Goal: Transaction & Acquisition: Obtain resource

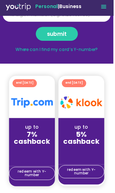
scroll to position [78, 0]
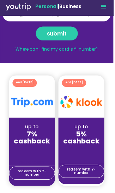
click at [30, 176] on span "redeem with Y-number" at bounding box center [32, 176] width 40 height 7
click at [31, 176] on span "redeem with Y-number" at bounding box center [32, 176] width 40 height 7
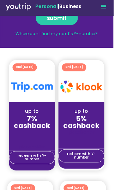
scroll to position [94, 0]
click at [37, 162] on span "redeem with Y-number" at bounding box center [32, 160] width 40 height 7
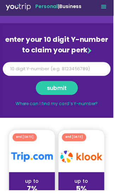
scroll to position [0, 0]
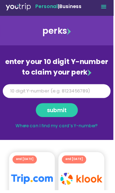
click at [27, 130] on link "Where can I find my card’s Y-number?" at bounding box center [57, 128] width 83 height 6
click at [69, 91] on input "Y Number" at bounding box center [57, 93] width 109 height 14
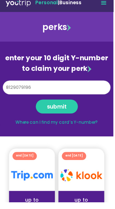
type input "8129079196"
click at [67, 112] on span "submit" at bounding box center [58, 112] width 20 height 3
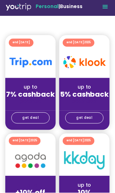
click at [26, 118] on span "get deal" at bounding box center [30, 119] width 17 height 4
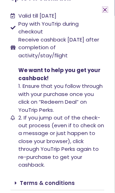
scroll to position [138, 0]
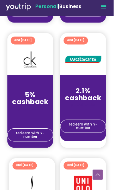
scroll to position [871, 0]
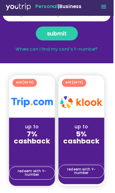
scroll to position [93, 0]
